Goal: Book appointment/travel/reservation

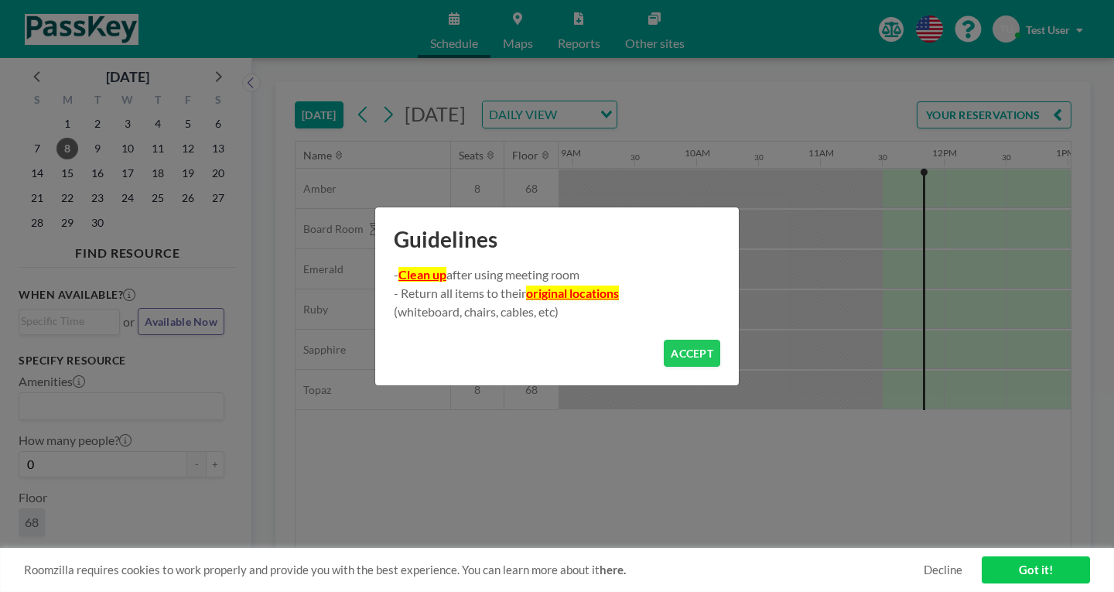
scroll to position [0, 1107]
click at [664, 345] on button "ACCEPT" at bounding box center [692, 353] width 56 height 27
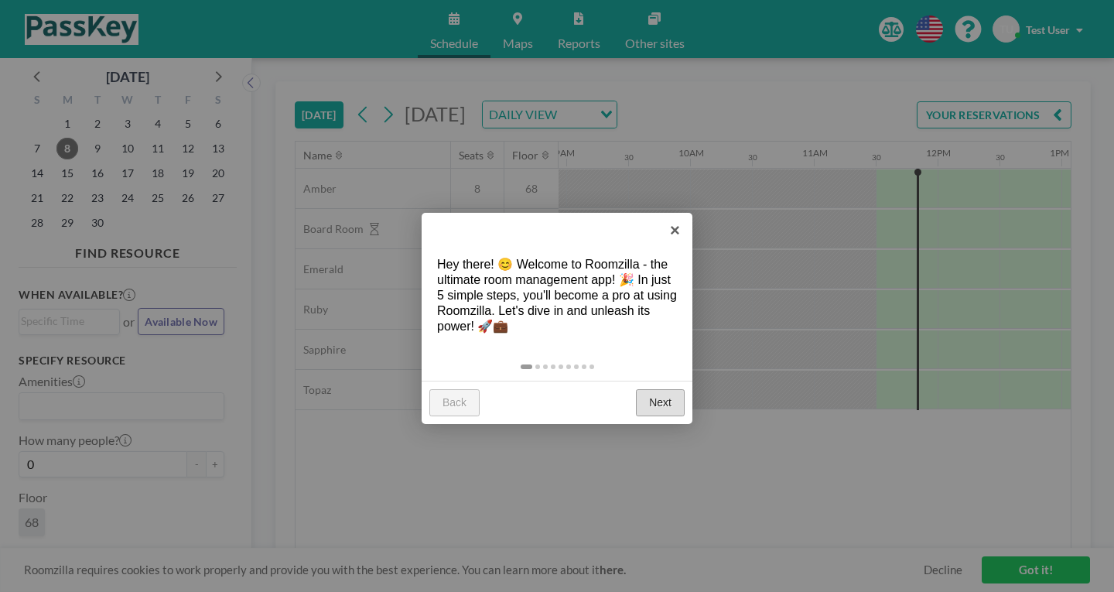
click at [673, 389] on link "Next" at bounding box center [660, 403] width 49 height 28
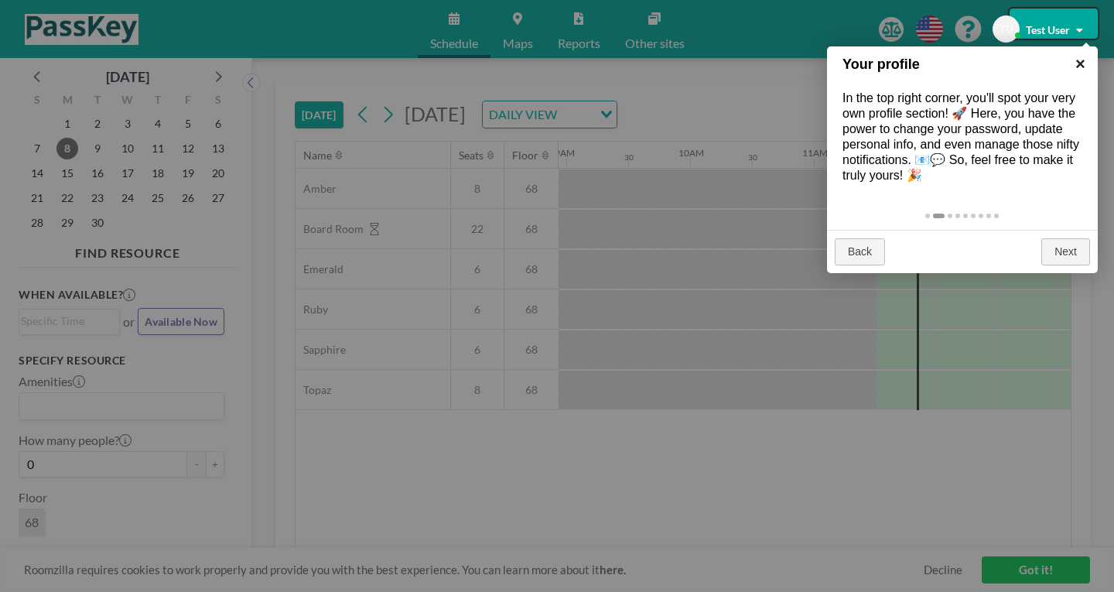
click at [1081, 67] on link "×" at bounding box center [1080, 63] width 35 height 35
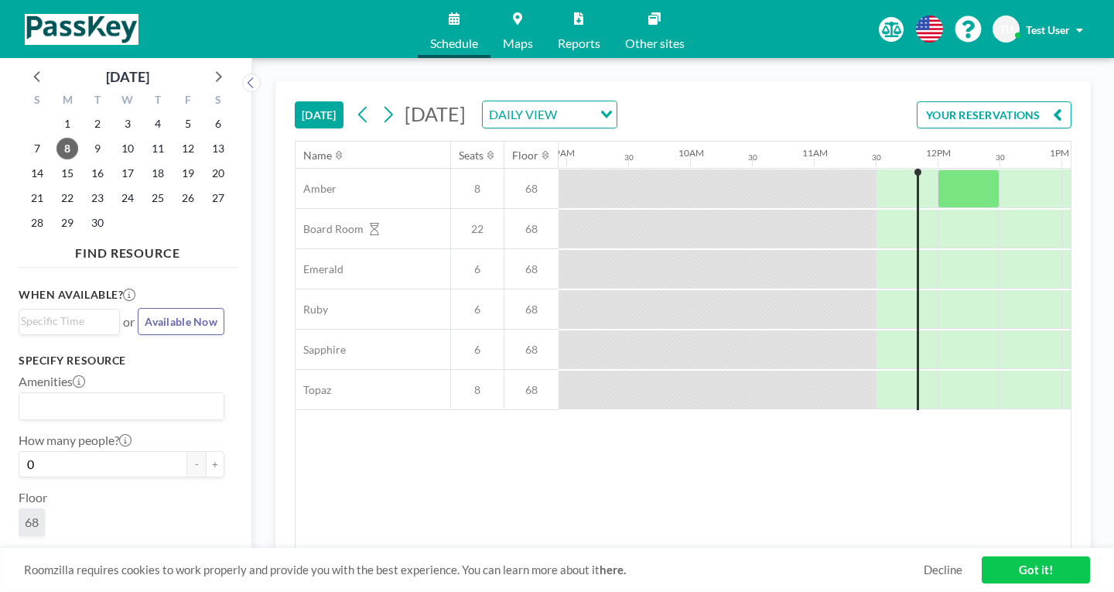
click at [517, 26] on link "Maps" at bounding box center [518, 29] width 55 height 58
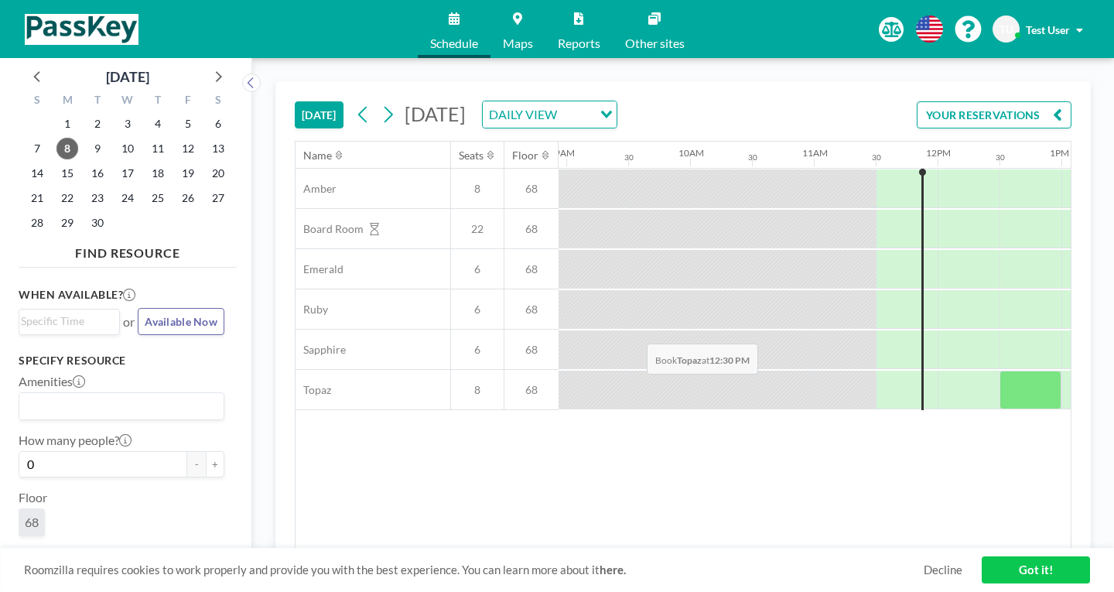
click at [1000, 330] on div at bounding box center [1031, 349] width 62 height 39
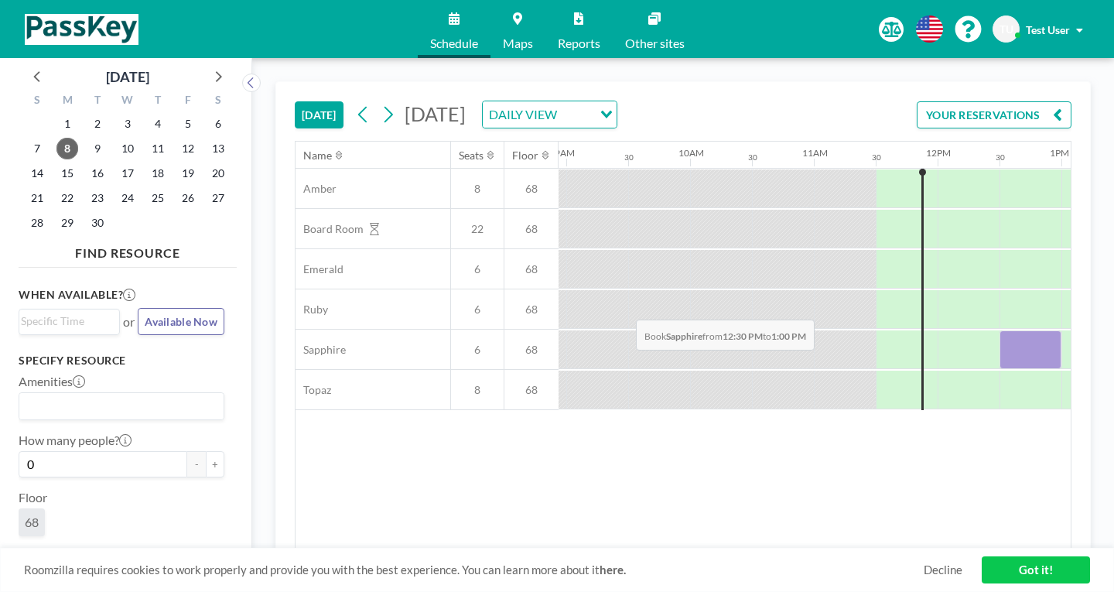
click at [1000, 330] on div at bounding box center [1031, 349] width 62 height 39
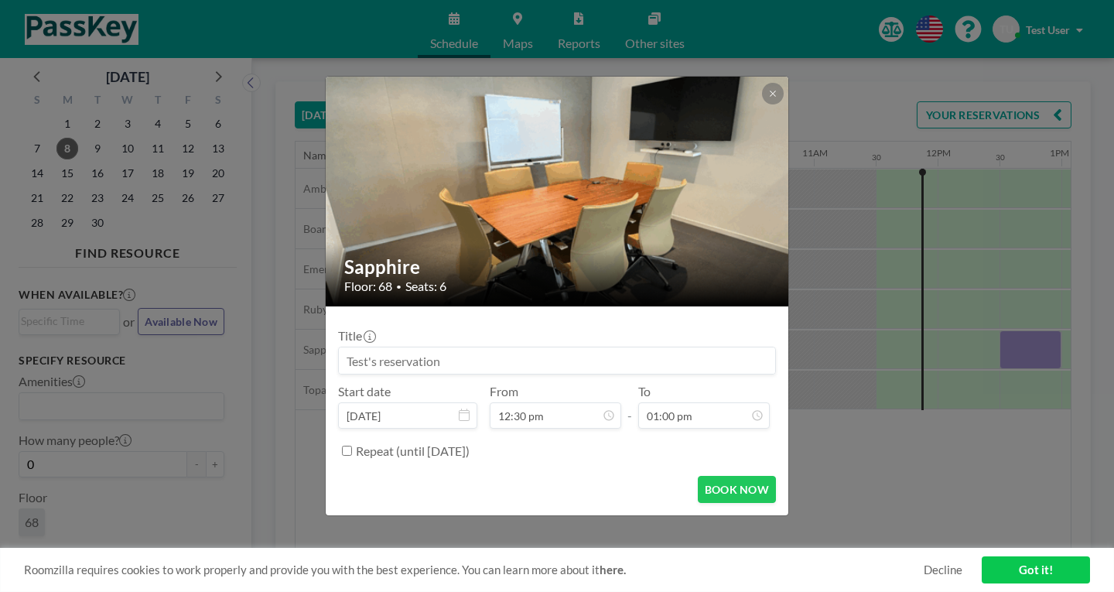
scroll to position [25, 0]
click at [470, 443] on label "Repeat (until [DATE])" at bounding box center [413, 450] width 114 height 15
click at [352, 446] on input "Repeat (until [DATE])" at bounding box center [347, 451] width 10 height 10
checkbox input "true"
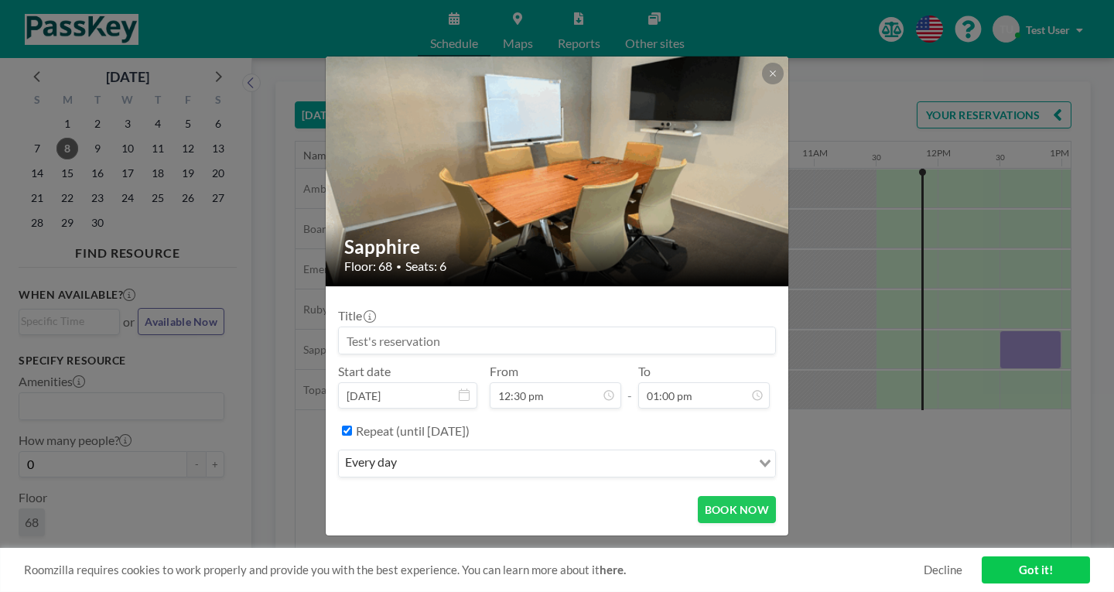
drag, startPoint x: 491, startPoint y: 417, endPoint x: 490, endPoint y: 434, distance: 17.0
click at [491, 423] on div "Repeat (until [DATE]) every day Loading..." at bounding box center [557, 451] width 438 height 66
click at [490, 454] on input "Search for option" at bounding box center [576, 464] width 348 height 20
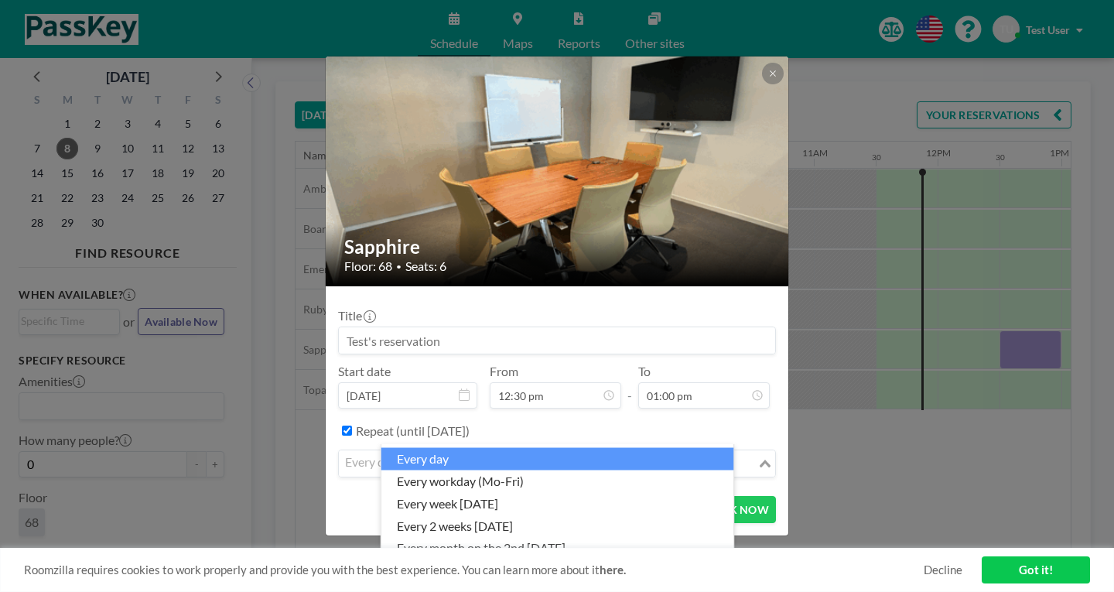
click at [840, 425] on div "Sapphire Floor: 68 • Seats: 6 Title Start date [DATE] From 12:30 pm - To 01:00 …" at bounding box center [557, 296] width 1114 height 592
